Goal: Information Seeking & Learning: Compare options

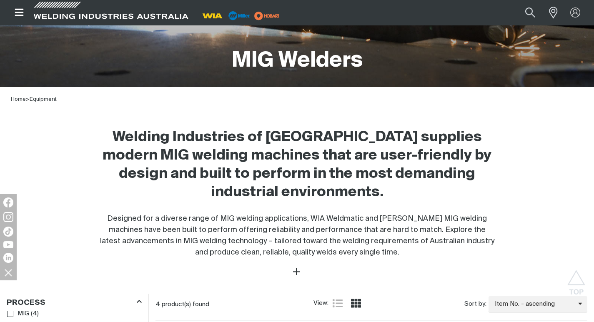
scroll to position [167, 0]
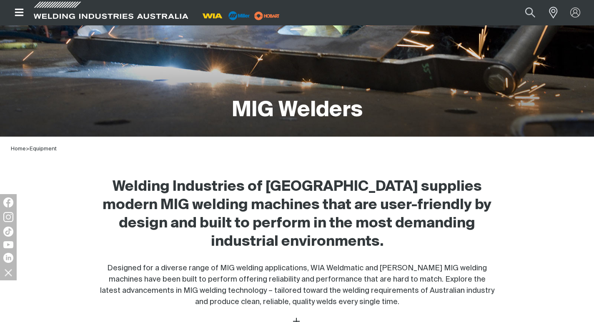
click at [18, 11] on icon "Open top menu" at bounding box center [19, 13] width 12 height 10
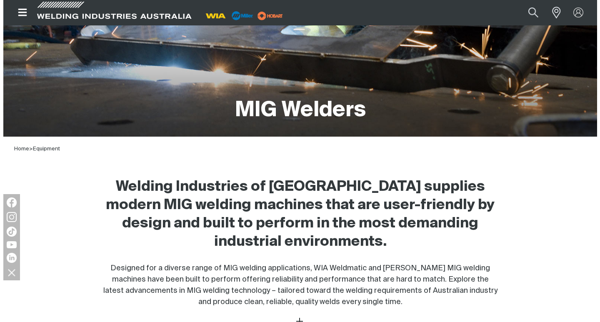
scroll to position [122, 0]
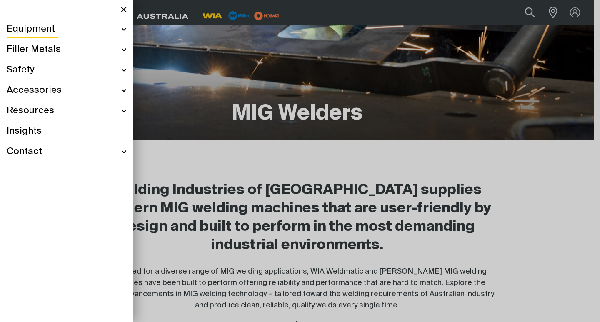
click at [125, 30] on div "Equipment" at bounding box center [67, 29] width 120 height 20
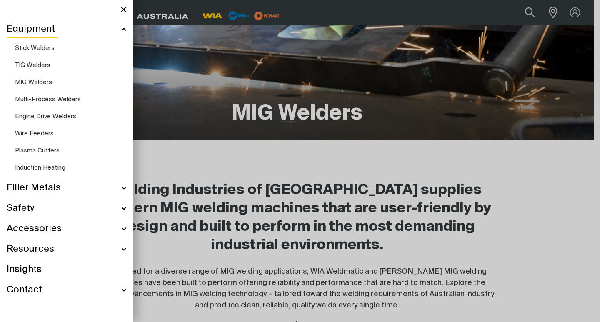
scroll to position [90, 0]
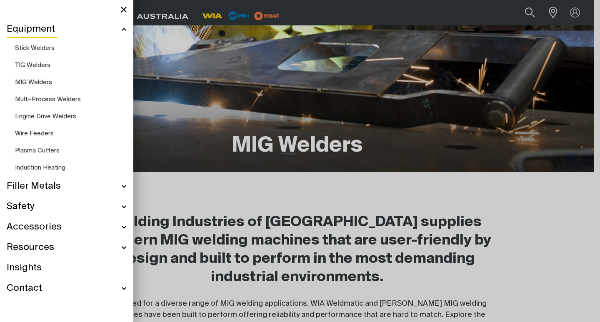
click at [70, 97] on span "Multi-Process Welders" at bounding box center [48, 99] width 66 height 6
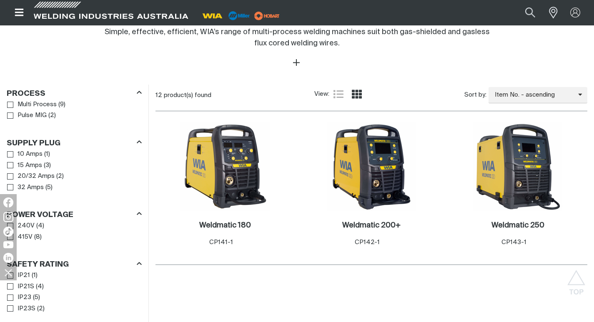
scroll to position [375, 0]
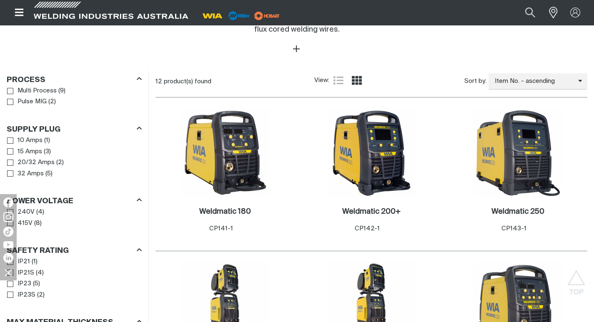
click at [363, 216] on link "Weldmatic 200+ ." at bounding box center [371, 212] width 58 height 10
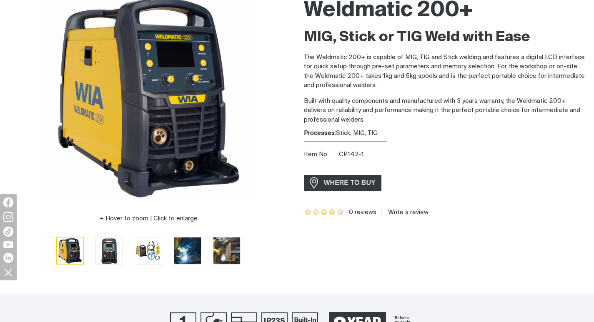
scroll to position [42, 0]
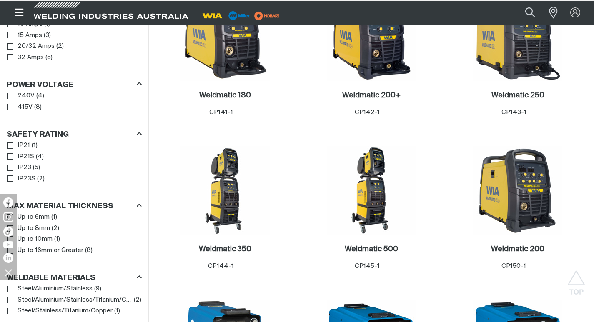
scroll to position [450, 0]
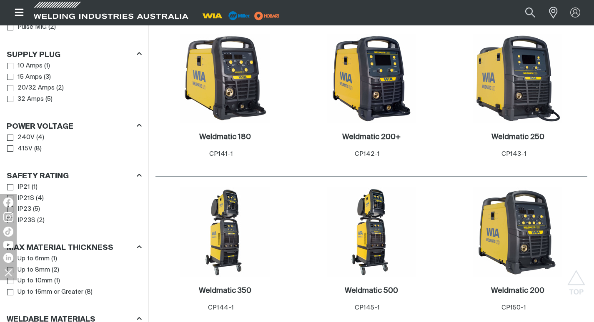
click at [513, 106] on img at bounding box center [517, 78] width 89 height 89
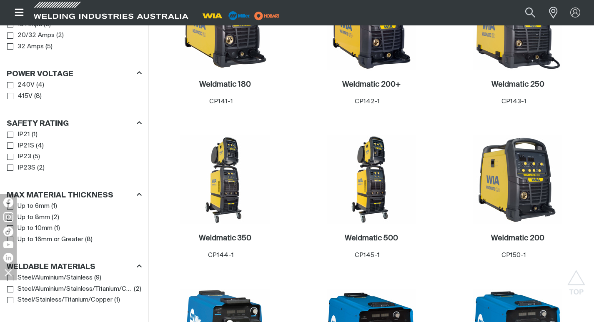
scroll to position [533, 0]
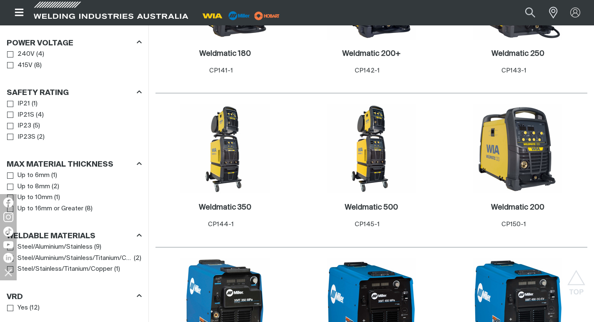
click at [506, 208] on h2 "Weldmatic 200 ." at bounding box center [517, 208] width 53 height 8
